Goal: Task Accomplishment & Management: Manage account settings

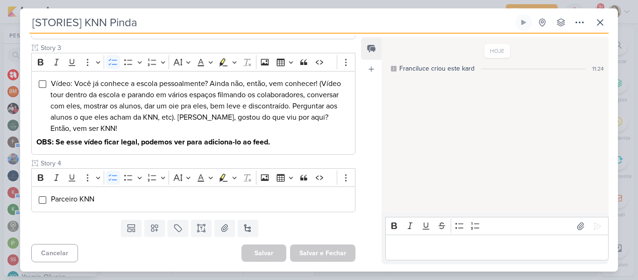
scroll to position [142, 0]
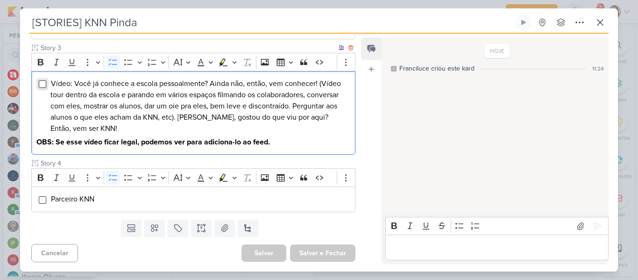
click at [42, 85] on input "Editor editing area: main" at bounding box center [42, 83] width 7 height 7
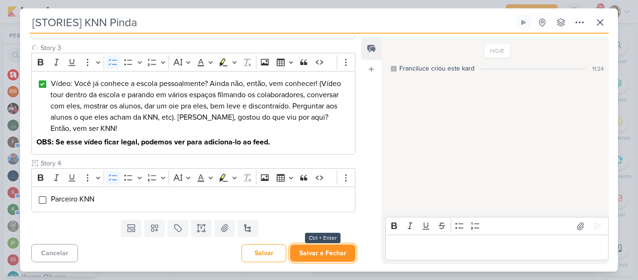
click at [311, 252] on button "Salvar e Fechar" at bounding box center [322, 252] width 65 height 17
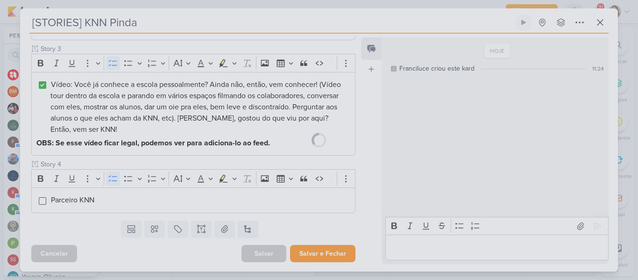
scroll to position [262, 0]
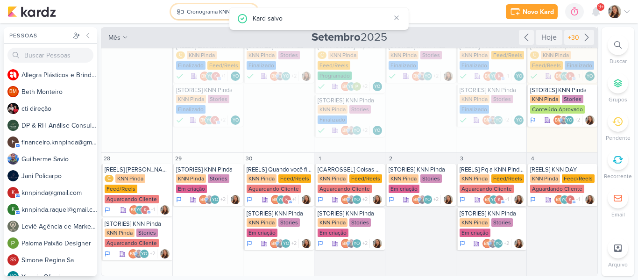
click at [193, 10] on div "Cronograma KNN Pinda" at bounding box center [215, 11] width 57 height 8
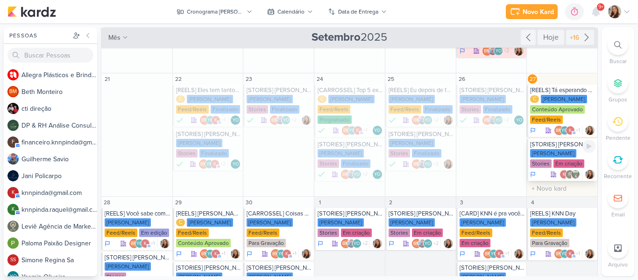
click at [483, 159] on div "Stories" at bounding box center [540, 163] width 21 height 8
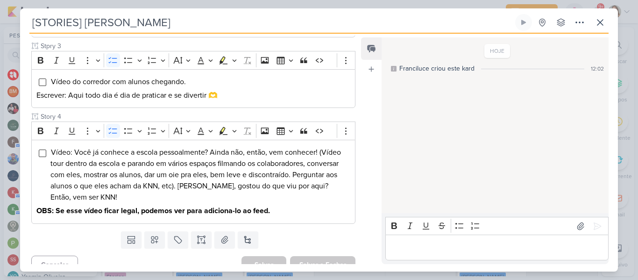
scroll to position [244, 0]
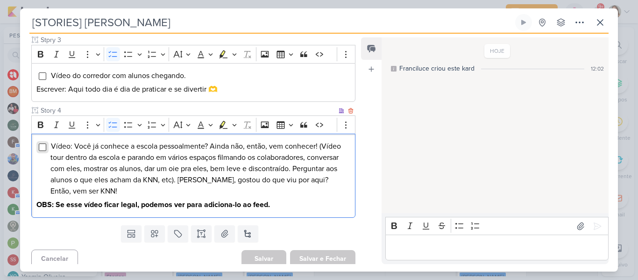
click at [42, 150] on input "Editor editing area: main" at bounding box center [42, 146] width 7 height 7
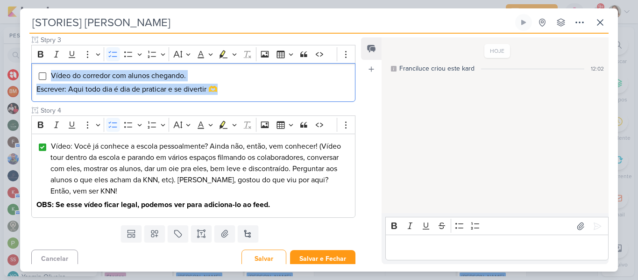
drag, startPoint x: 226, startPoint y: 93, endPoint x: 24, endPoint y: 65, distance: 203.8
click at [24, 65] on div "Cliente KNN Moreira Tipo de Conteúdo" at bounding box center [189, 50] width 339 height 343
copy div "Vídeo do corredor com alunos chegando. Escrever: Aqui todo dia é dia de pratica…"
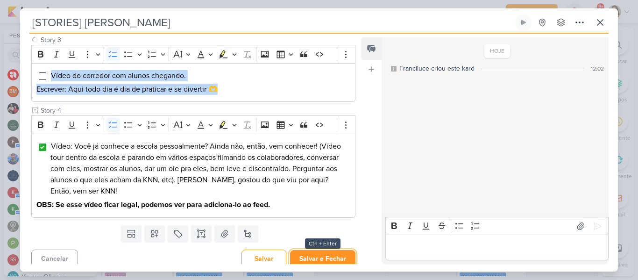
click at [299, 259] on button "Salvar e Fechar" at bounding box center [322, 258] width 65 height 17
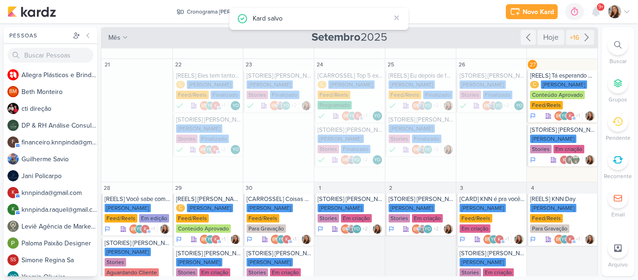
scroll to position [186, 0]
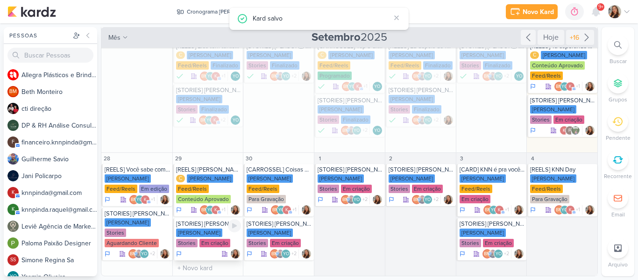
click at [198, 239] on div "Stories" at bounding box center [186, 243] width 21 height 8
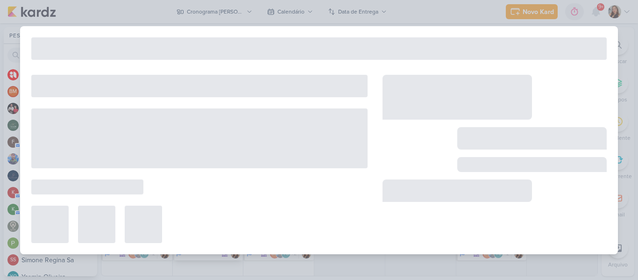
type input "[STORIES] [PERSON_NAME]"
type input "[DATE] 23:59"
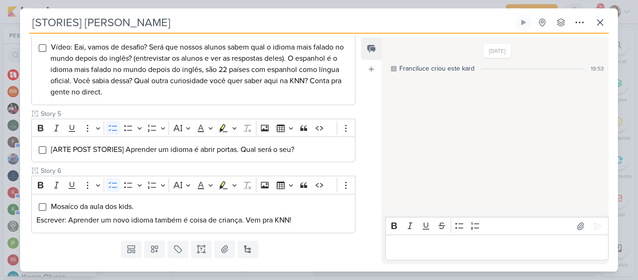
scroll to position [378, 0]
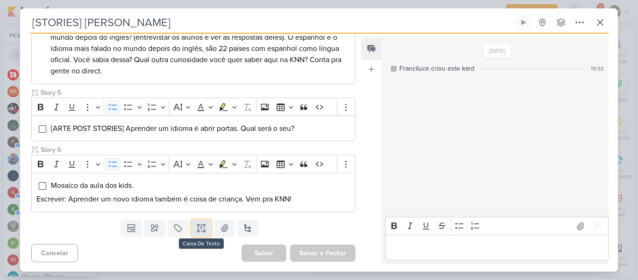
click at [197, 231] on icon at bounding box center [201, 227] width 9 height 9
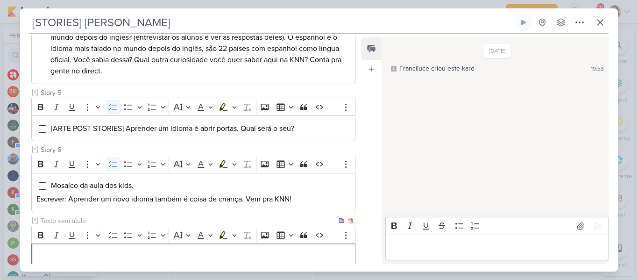
click at [173, 252] on p "Editor editing area: main" at bounding box center [193, 256] width 314 height 11
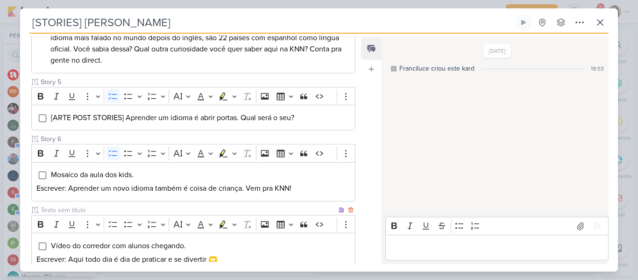
click at [134, 207] on input "text" at bounding box center [188, 210] width 298 height 10
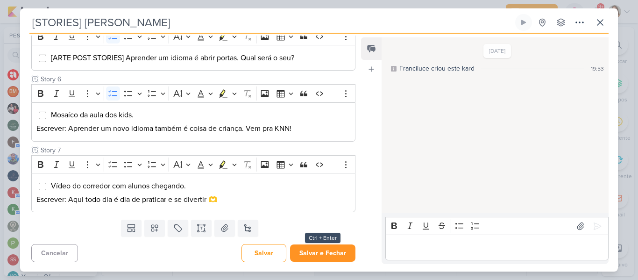
type input "Story 7"
click at [336, 254] on button "Salvar e Fechar" at bounding box center [322, 252] width 65 height 17
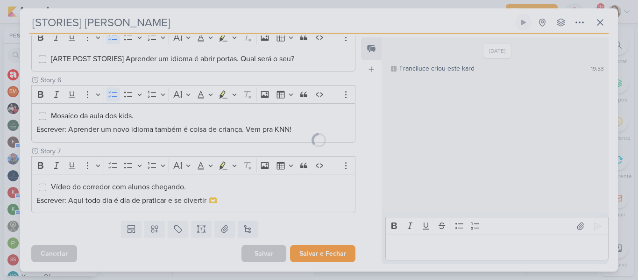
scroll to position [448, 0]
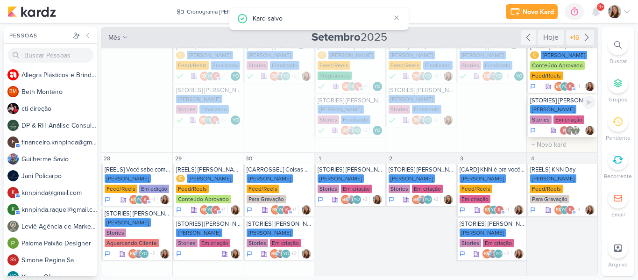
click at [483, 108] on div "[PERSON_NAME]" at bounding box center [553, 109] width 46 height 8
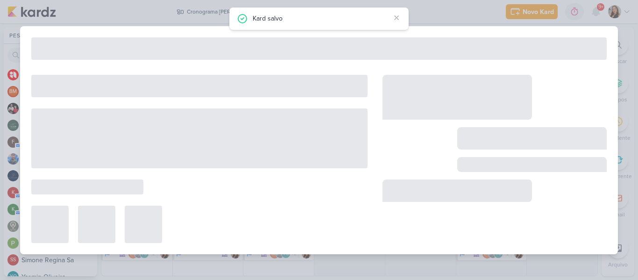
type input "[STORIES] [PERSON_NAME]"
type input "[DATE] 23:59"
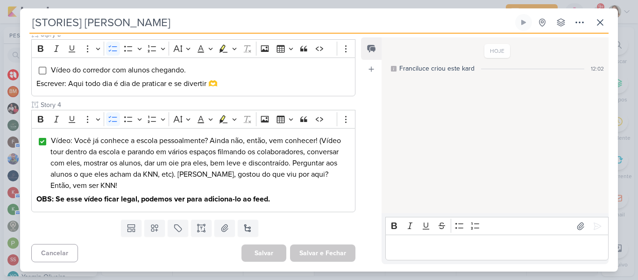
scroll to position [188, 0]
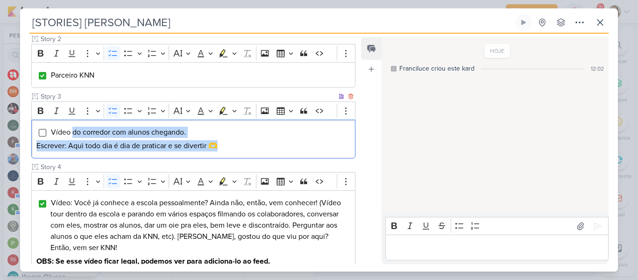
drag, startPoint x: 73, startPoint y: 132, endPoint x: 248, endPoint y: 144, distance: 175.2
click at [248, 144] on div "Vídeo do corredor com alunos chegando. Escrever: Aqui todo dia é dia de pratica…" at bounding box center [193, 139] width 324 height 39
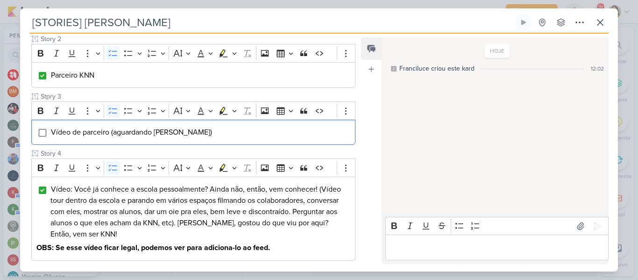
scroll to position [236, 0]
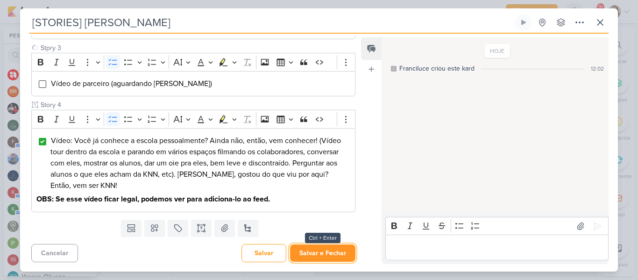
click at [345, 252] on button "Salvar e Fechar" at bounding box center [322, 252] width 65 height 17
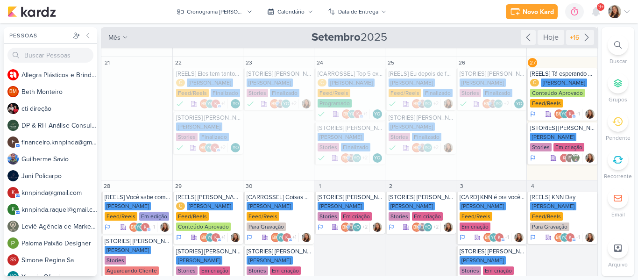
scroll to position [186, 0]
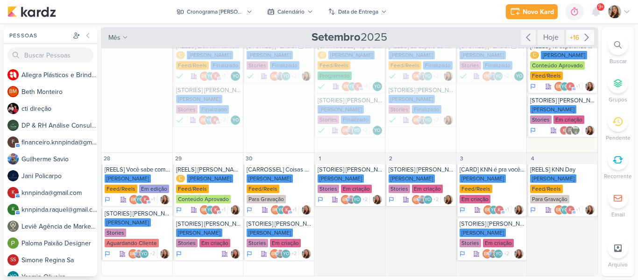
click at [483, 42] on div "+16" at bounding box center [574, 38] width 13 height 10
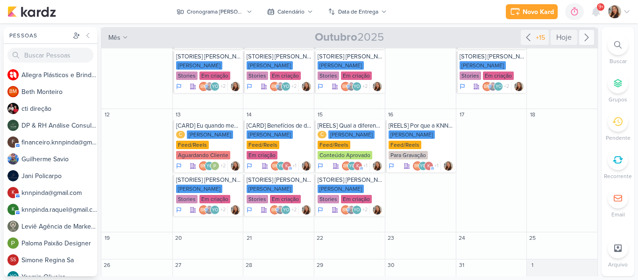
scroll to position [0, 0]
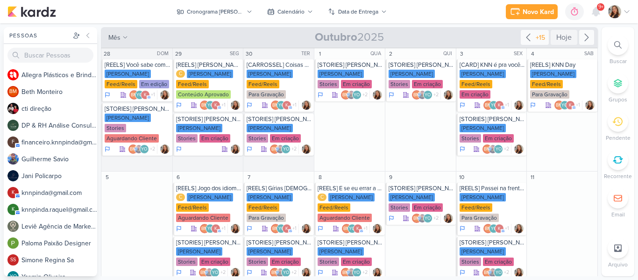
click at [483, 35] on div "+15" at bounding box center [540, 38] width 13 height 10
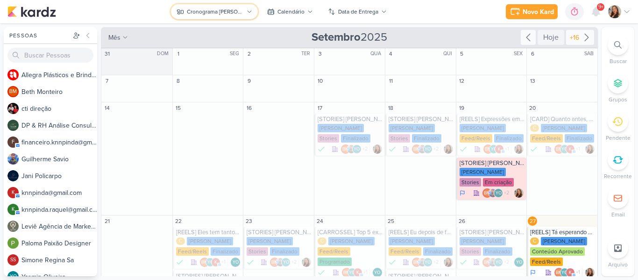
click at [247, 16] on button "Cronograma [PERSON_NAME]" at bounding box center [214, 11] width 86 height 15
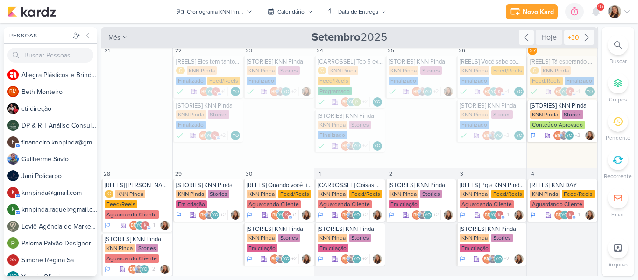
scroll to position [142, 0]
